Goal: Information Seeking & Learning: Understand process/instructions

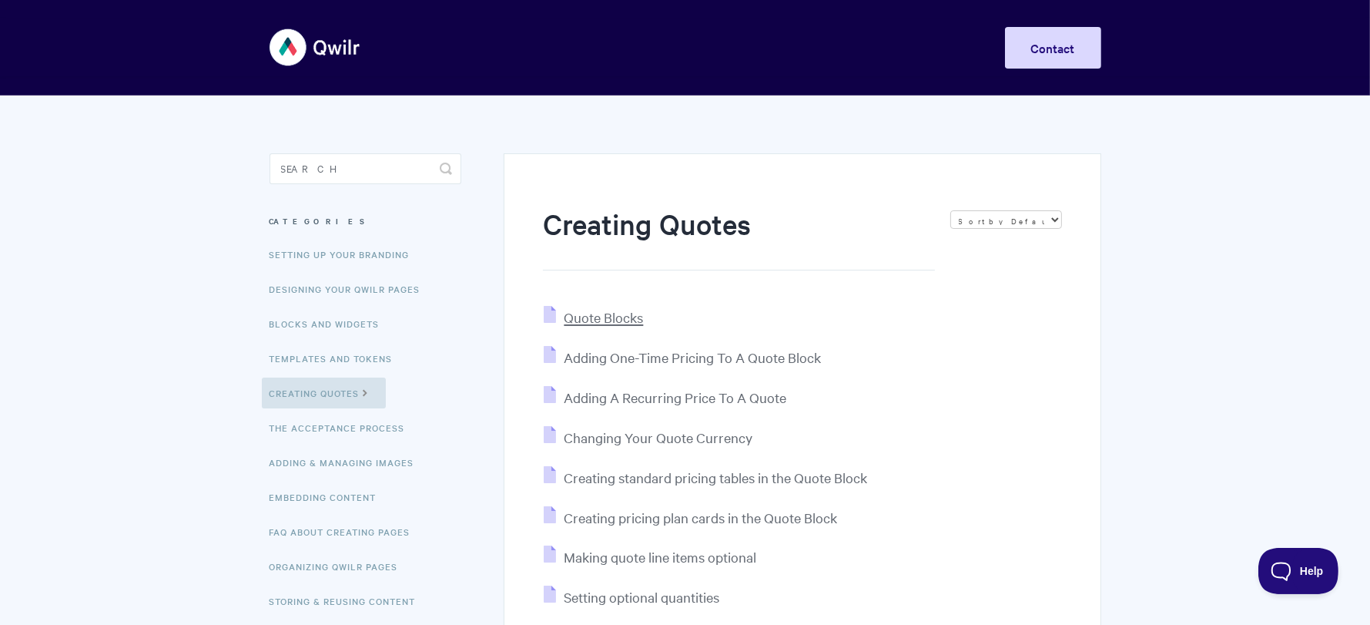
click at [630, 320] on span "Quote Blocks" at bounding box center [603, 317] width 79 height 18
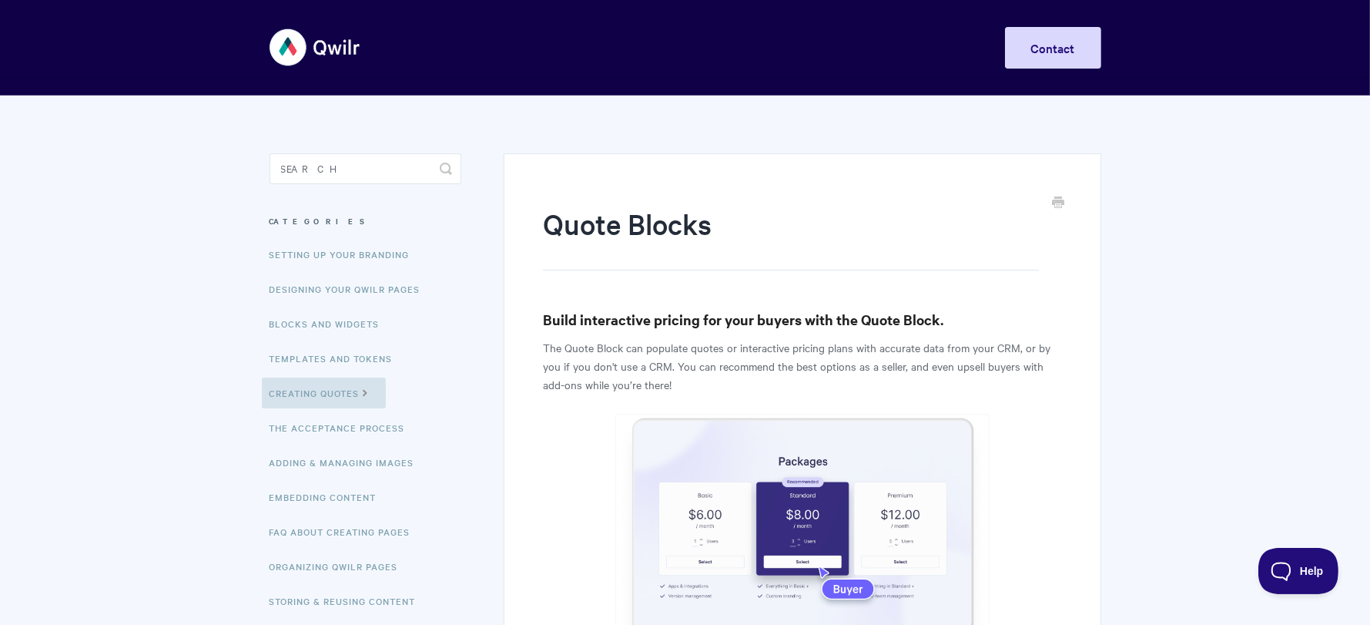
click at [630, 320] on h3 "Build interactive pricing for your buyers with the Quote Block." at bounding box center [802, 320] width 518 height 22
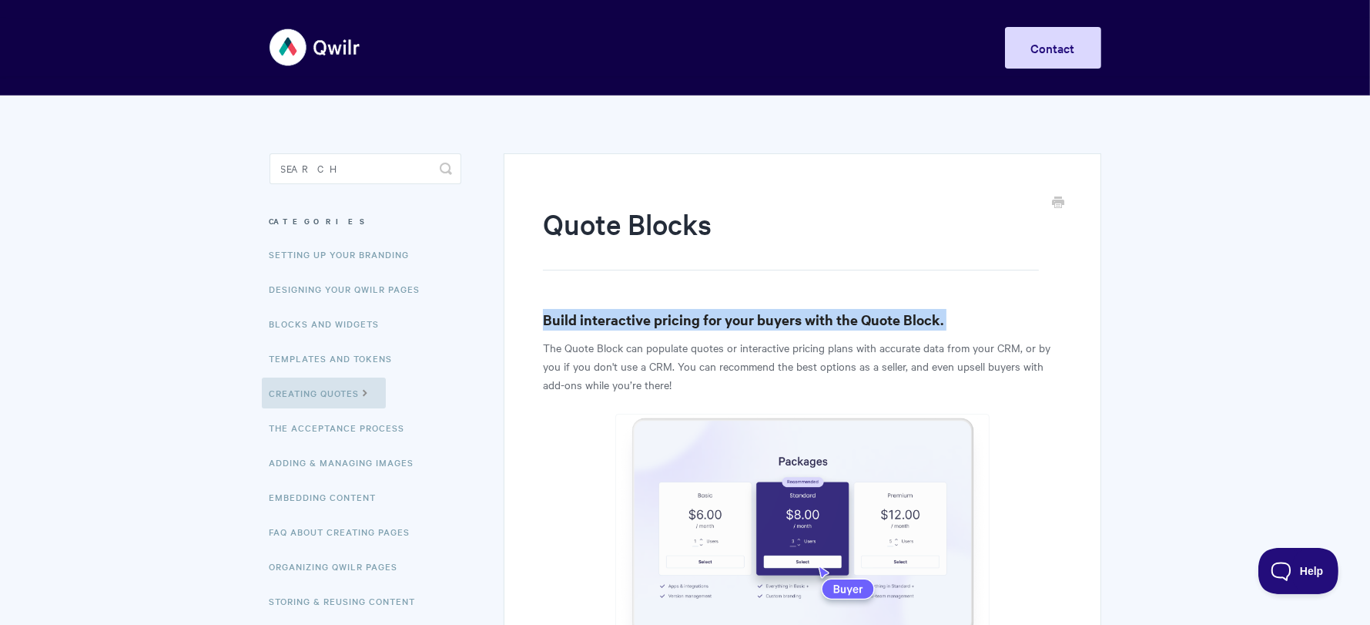
click at [630, 320] on h3 "Build interactive pricing for your buyers with the Quote Block." at bounding box center [802, 320] width 518 height 22
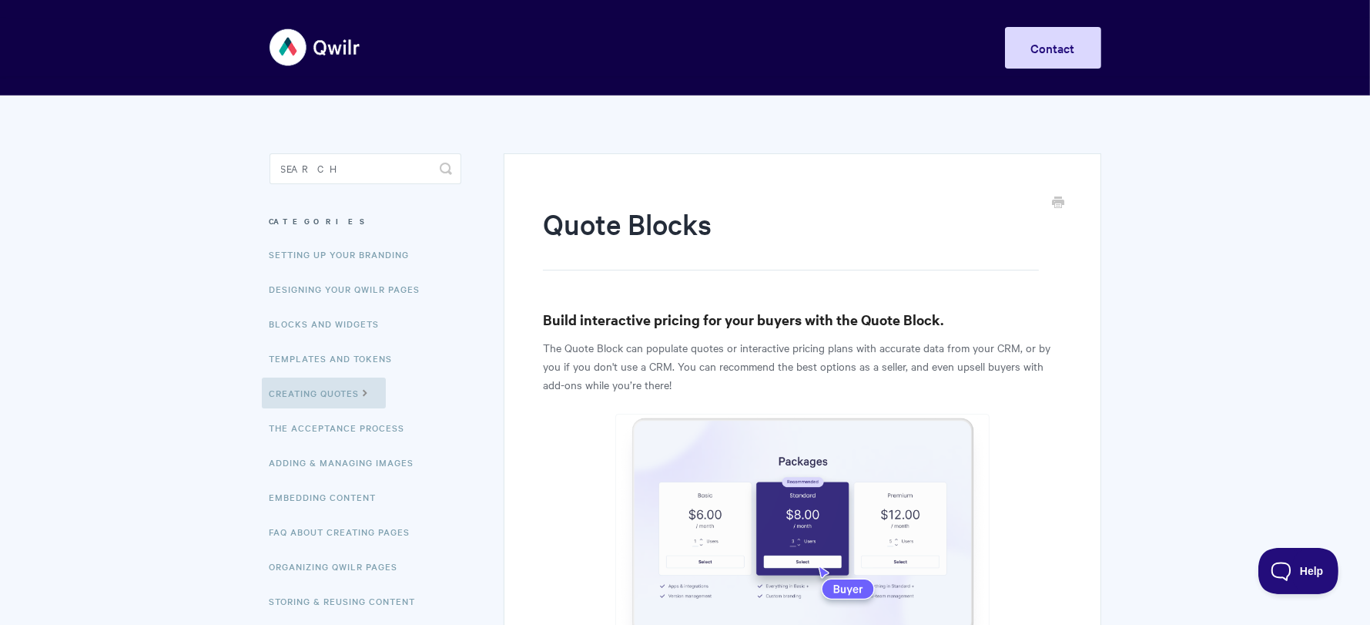
click at [648, 350] on p "The Quote Block can populate quotes or interactive pricing plans with accurate …" at bounding box center [802, 365] width 518 height 55
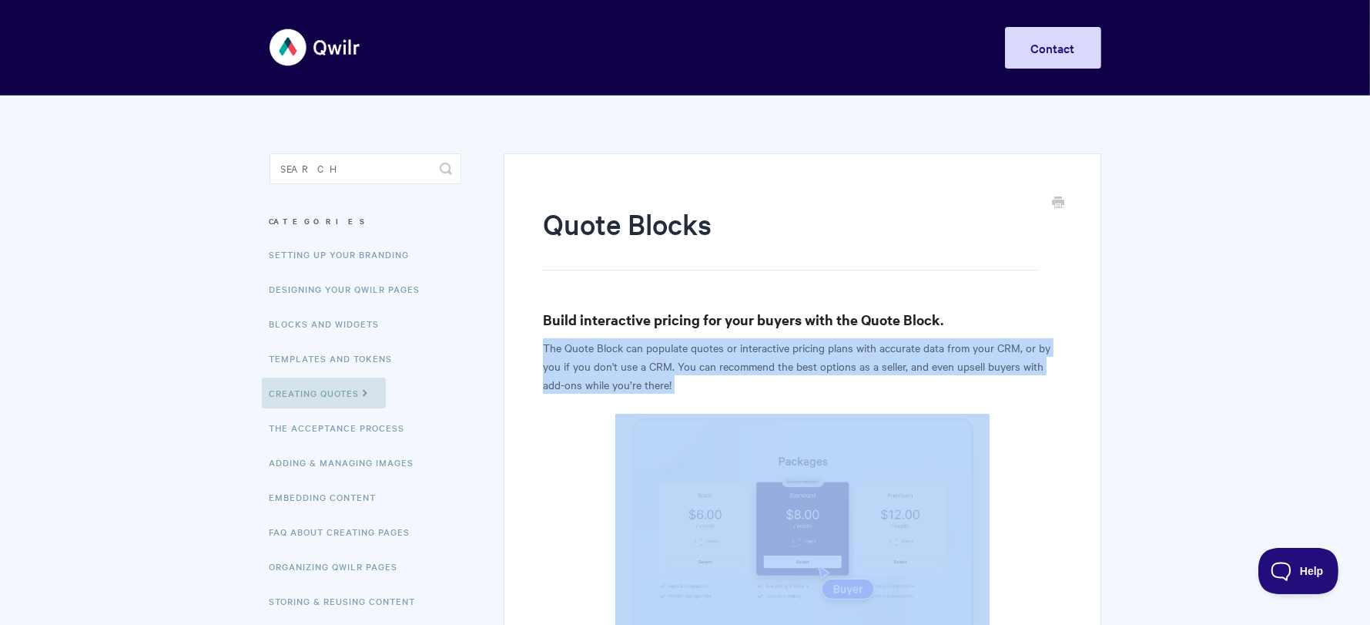
click at [647, 350] on p "The Quote Block can populate quotes or interactive pricing plans with accurate …" at bounding box center [802, 365] width 518 height 55
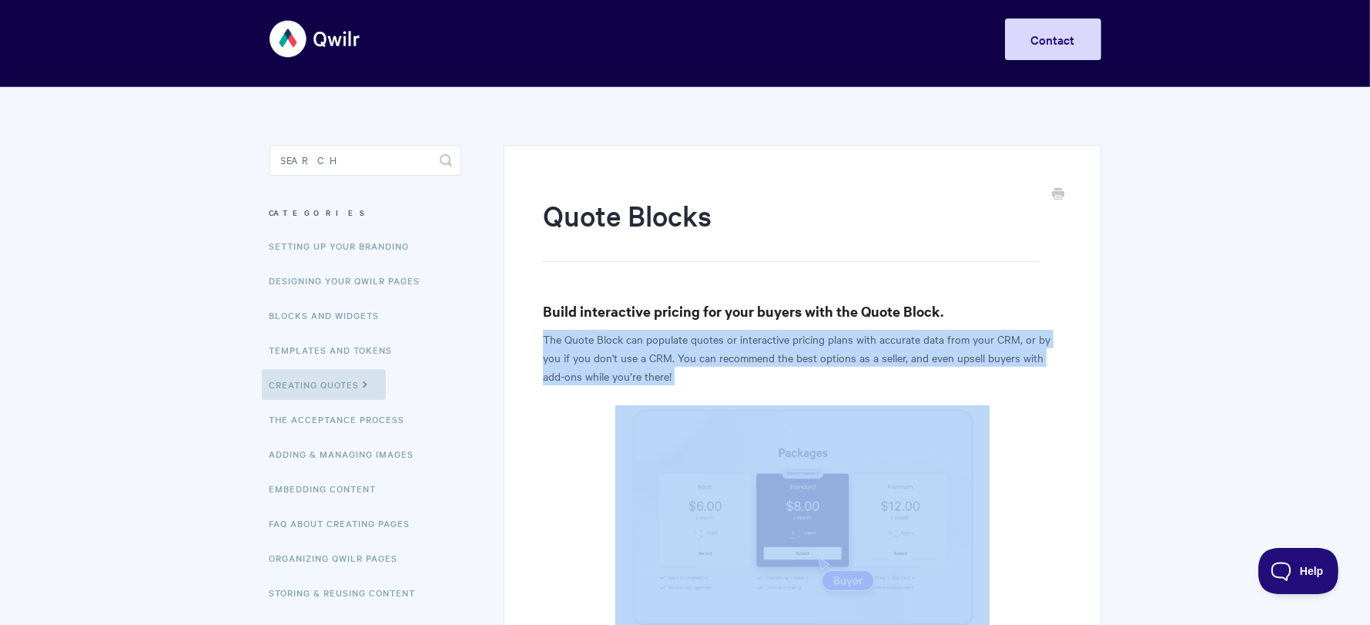
scroll to position [72, 0]
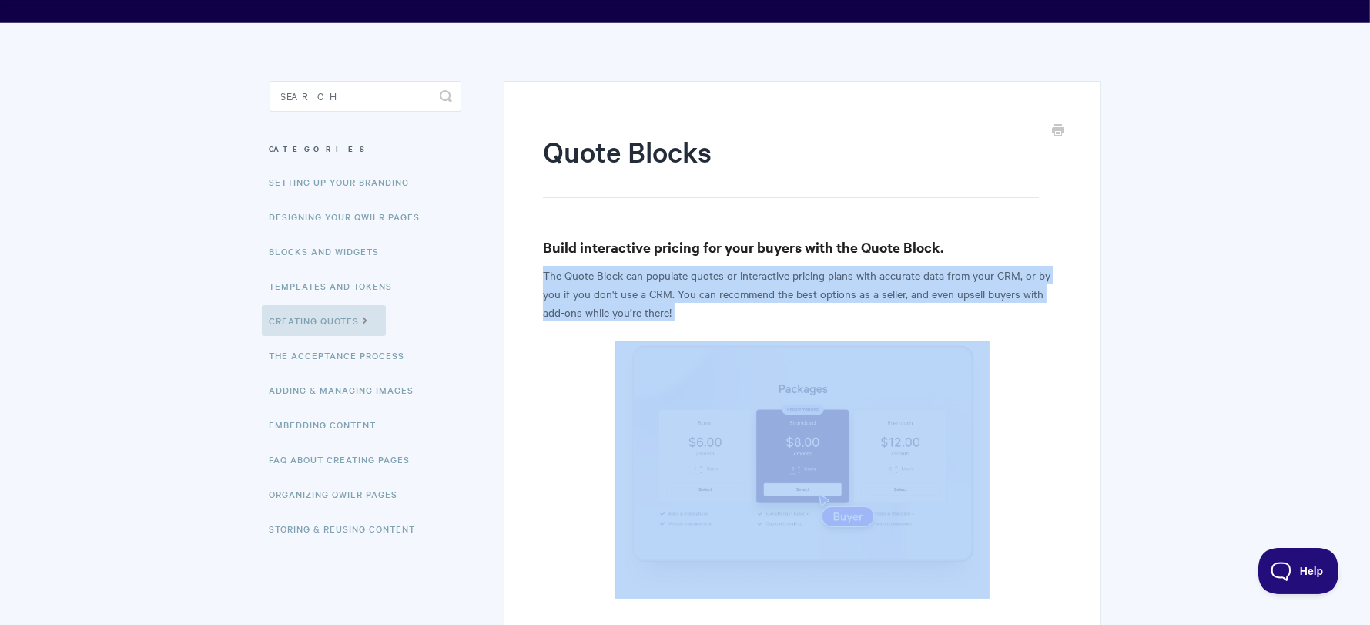
click at [634, 307] on p "The Quote Block can populate quotes or interactive pricing plans with accurate …" at bounding box center [802, 293] width 518 height 55
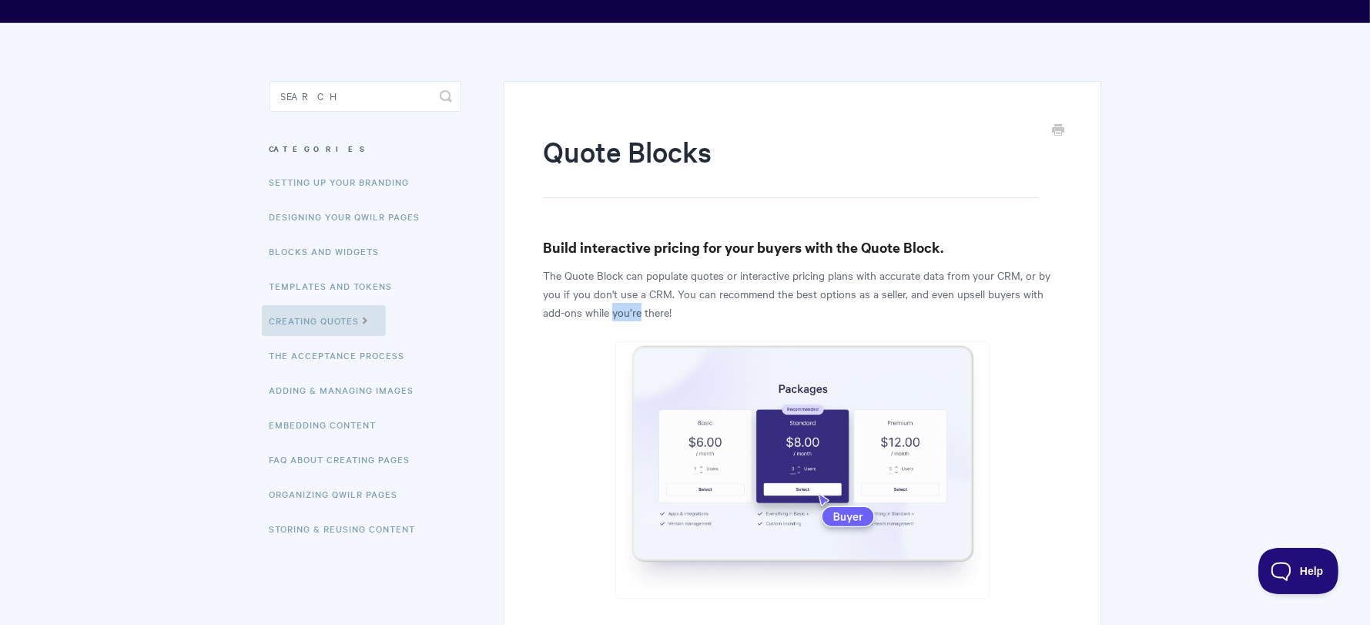
click at [634, 307] on p "The Quote Block can populate quotes or interactive pricing plans with accurate …" at bounding box center [802, 293] width 518 height 55
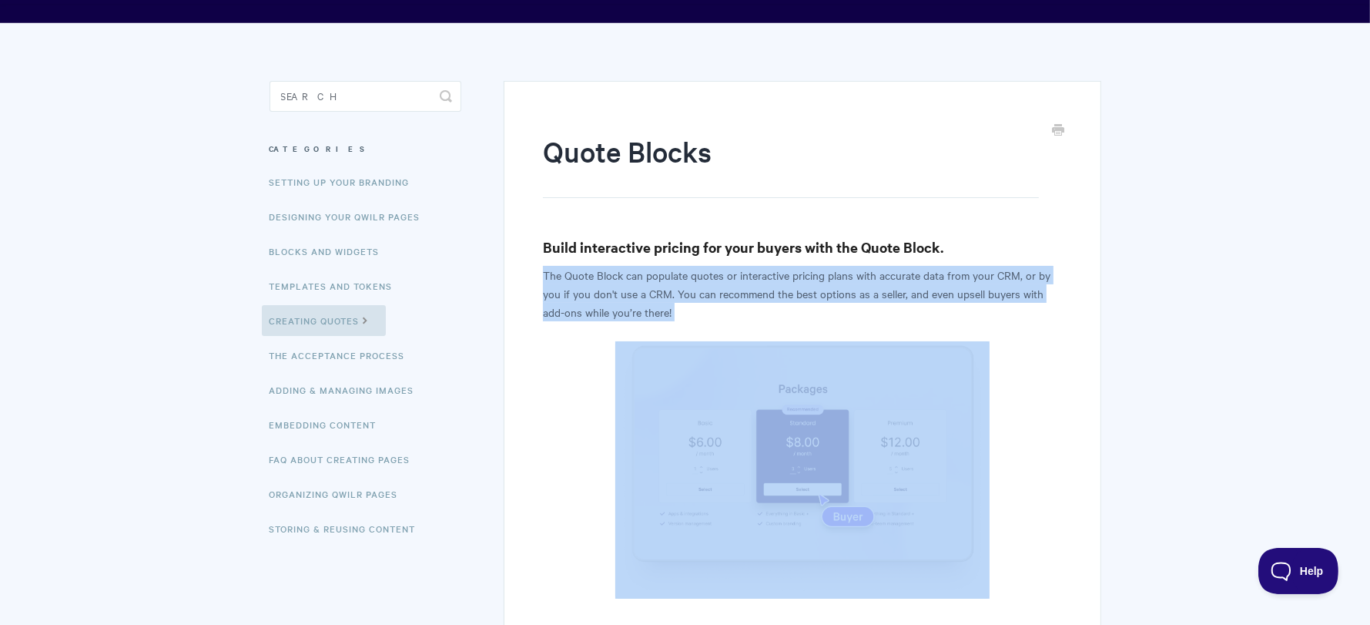
click at [634, 307] on p "The Quote Block can populate quotes or interactive pricing plans with accurate …" at bounding box center [802, 293] width 518 height 55
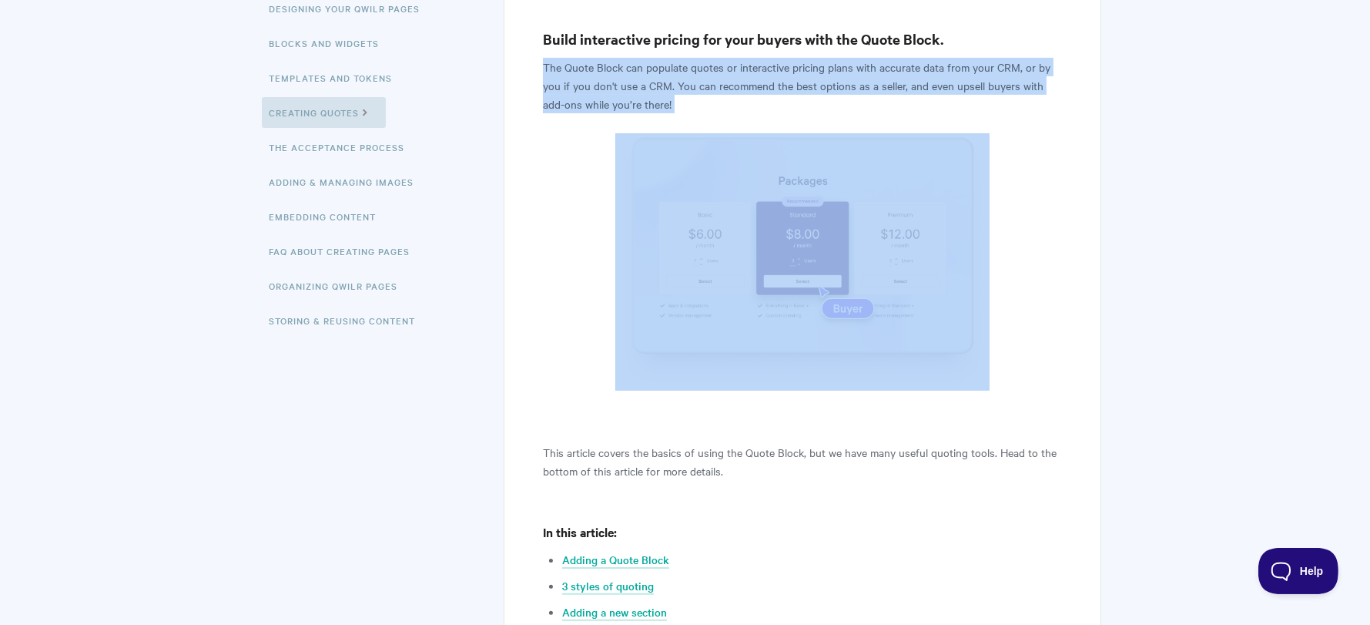
scroll to position [282, 0]
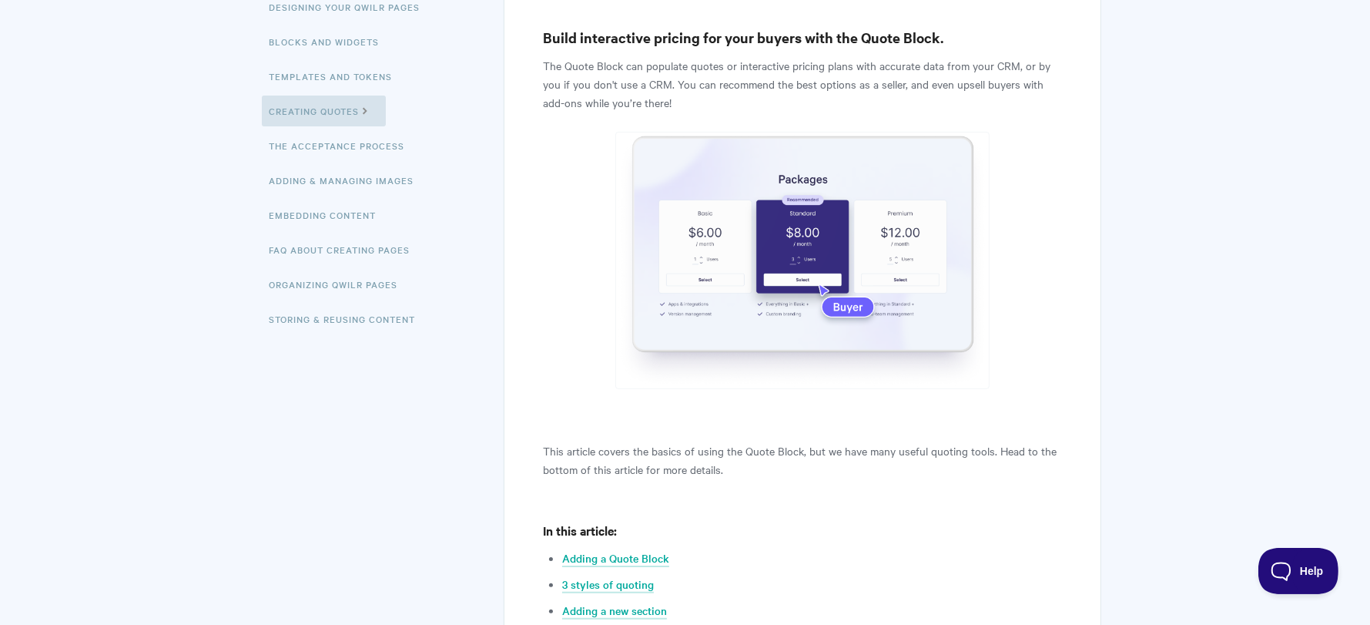
click at [642, 446] on p "This article covers the basics of using the Quote Block, but we have many usefu…" at bounding box center [802, 459] width 518 height 37
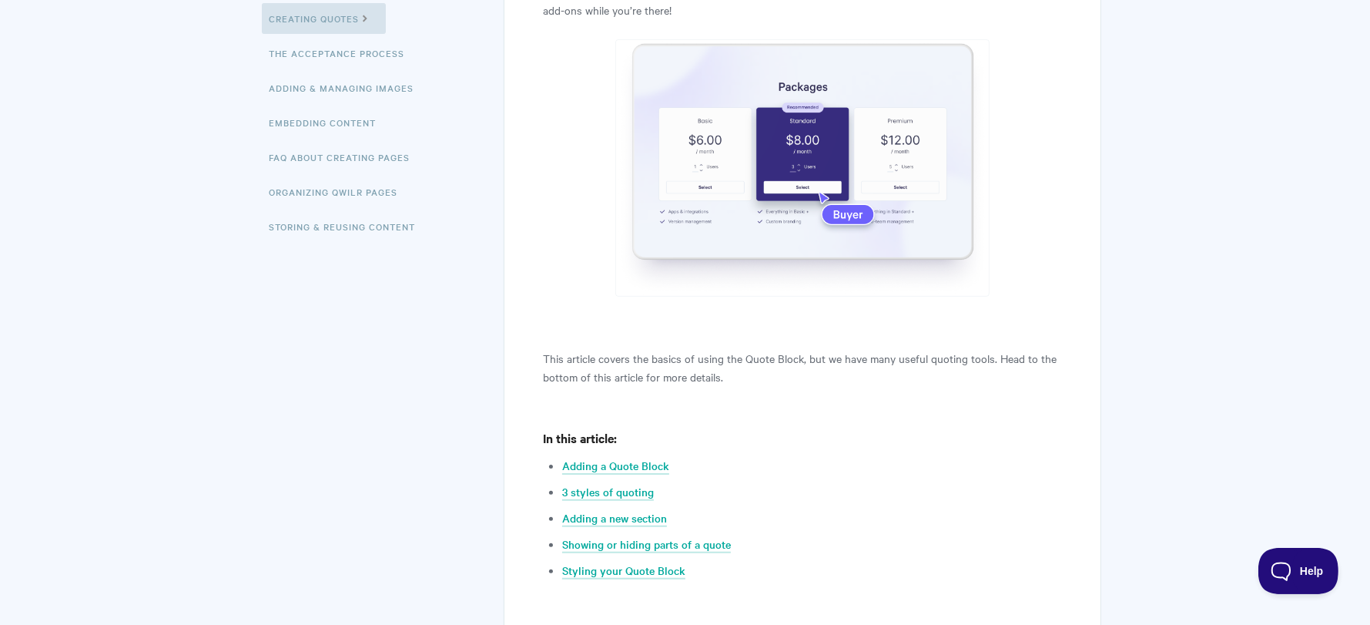
scroll to position [397, 0]
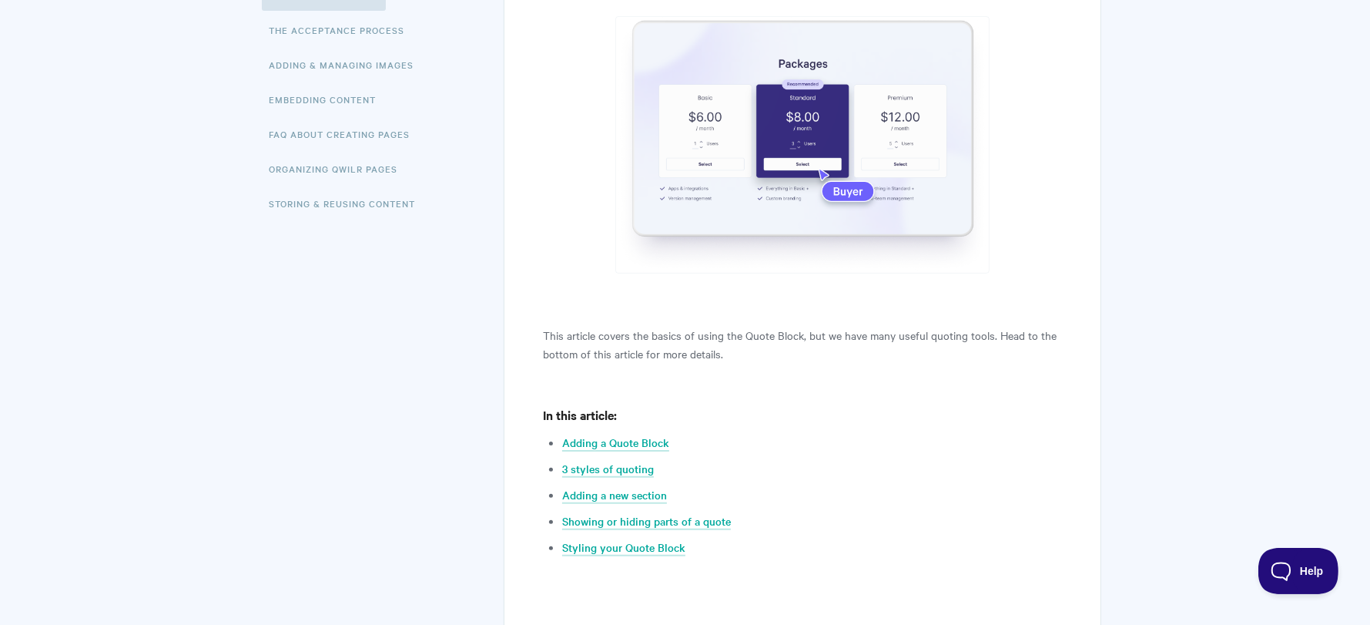
click at [649, 340] on p "This article covers the basics of using the Quote Block, but we have many usefu…" at bounding box center [802, 344] width 518 height 37
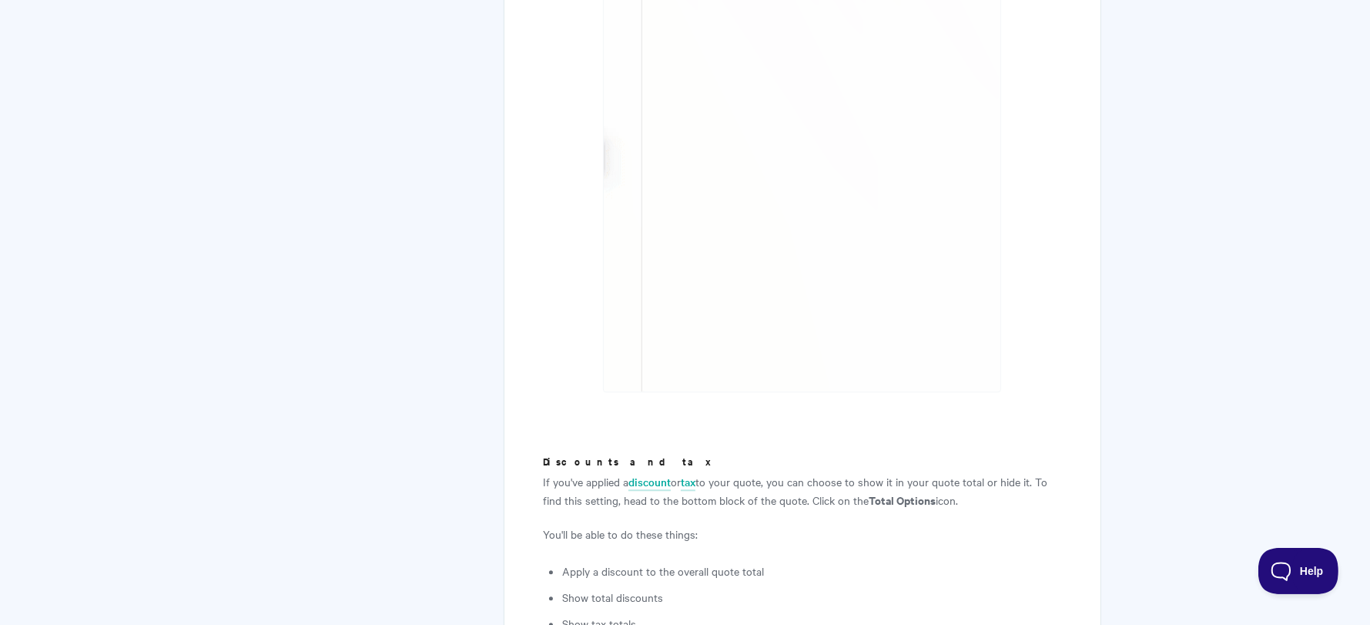
scroll to position [4373, 0]
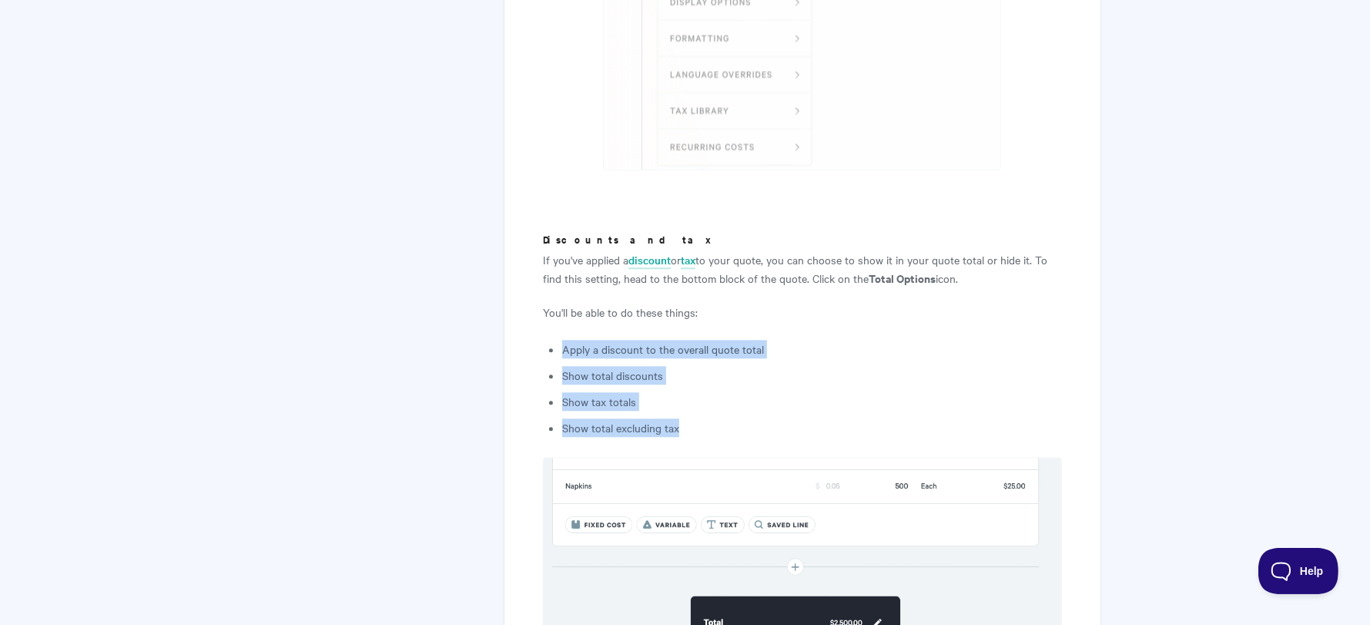
drag, startPoint x: 562, startPoint y: 330, endPoint x: 699, endPoint y: 410, distance: 158.4
click at [699, 418] on li "Show total excluding tax" at bounding box center [811, 427] width 499 height 18
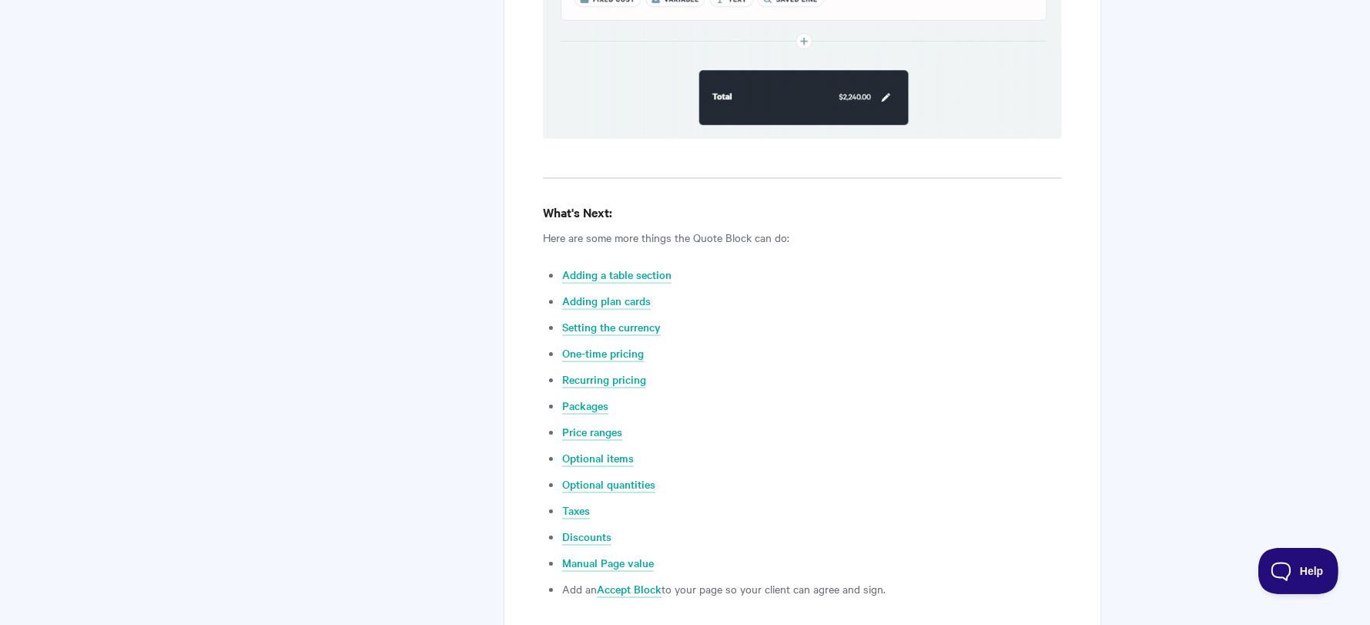
scroll to position [5679, 0]
